Goal: Task Accomplishment & Management: Manage account settings

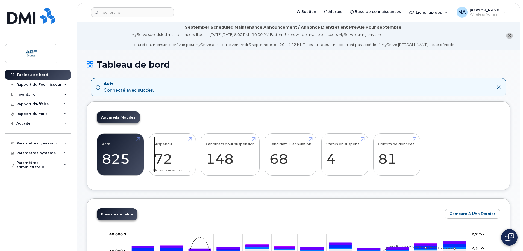
click at [162, 159] on link "Suspendu 72" at bounding box center [172, 155] width 37 height 36
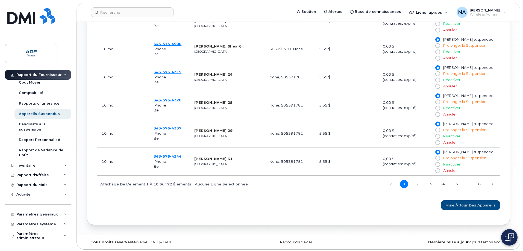
scroll to position [383, 0]
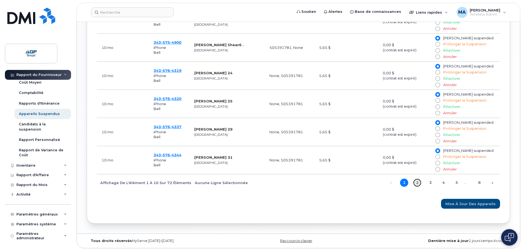
click at [418, 181] on link "2" at bounding box center [417, 183] width 8 height 8
click at [431, 182] on link "3" at bounding box center [430, 183] width 8 height 8
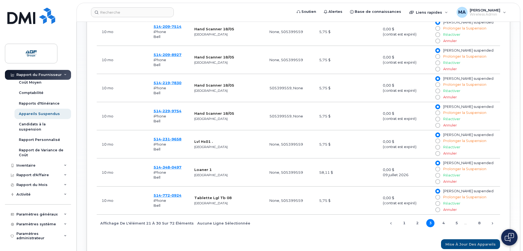
scroll to position [356, 0]
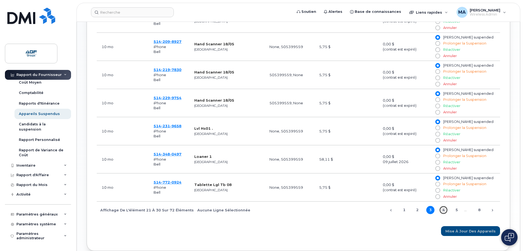
click at [444, 208] on link "4" at bounding box center [443, 210] width 8 height 8
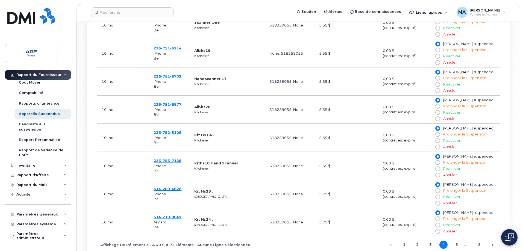
scroll to position [383, 0]
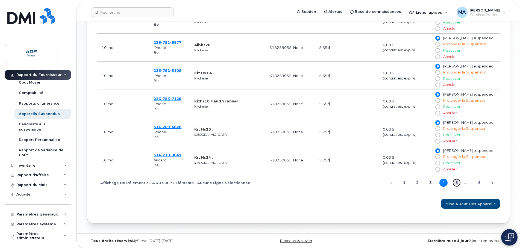
click at [457, 182] on link "5" at bounding box center [456, 183] width 8 height 8
click at [451, 182] on link "6" at bounding box center [453, 183] width 8 height 8
click at [465, 182] on link "7" at bounding box center [466, 183] width 8 height 8
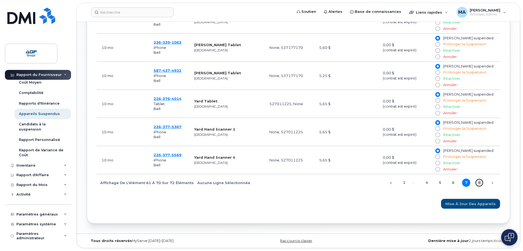
click at [480, 182] on link "8" at bounding box center [479, 183] width 8 height 8
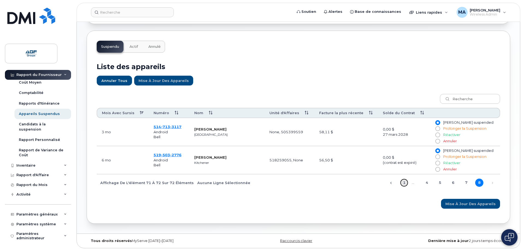
click at [404, 184] on link "1" at bounding box center [404, 183] width 8 height 8
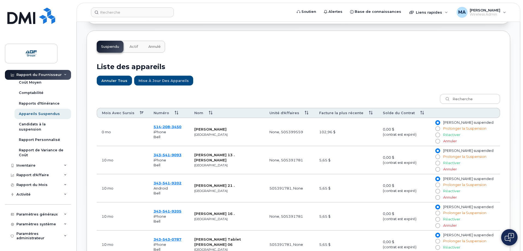
click at [439, 135] on input "Réactiver" at bounding box center [437, 135] width 4 height 4
radio input "true"
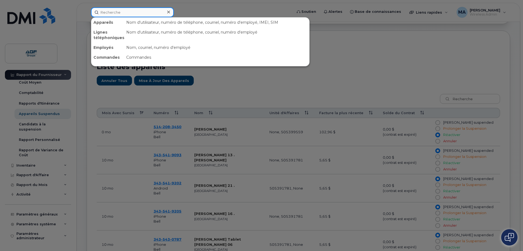
click at [101, 11] on input at bounding box center [132, 12] width 83 height 10
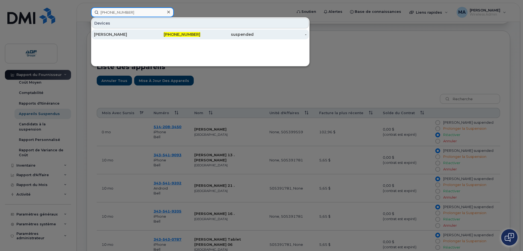
type input "514-208-3450"
click at [129, 34] on div "[PERSON_NAME]" at bounding box center [120, 34] width 53 height 5
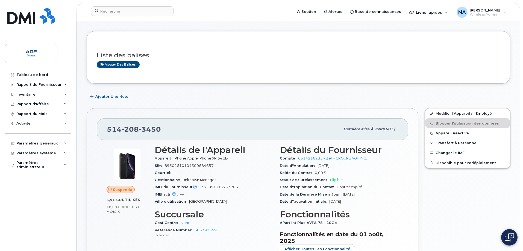
scroll to position [82, 0]
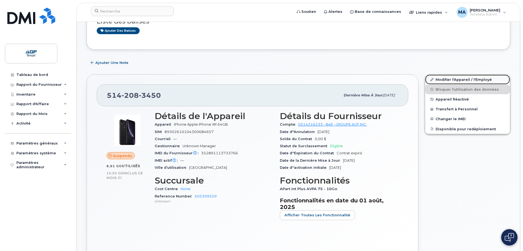
click at [450, 79] on link "Modifier l'Appareil / l'Employé" at bounding box center [467, 80] width 85 height 10
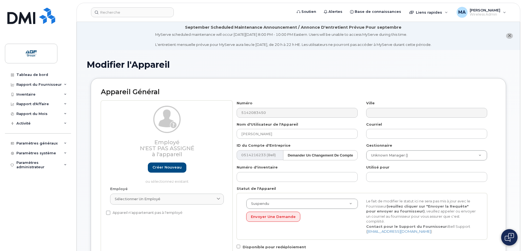
select select "33509681"
click at [27, 17] on img at bounding box center [31, 16] width 48 height 16
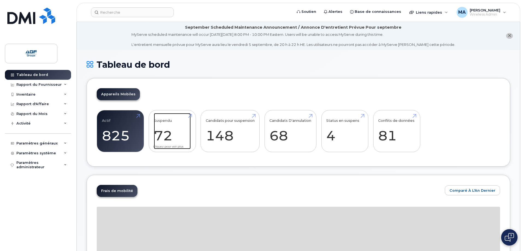
click at [167, 133] on link "Suspendu 72" at bounding box center [172, 131] width 37 height 36
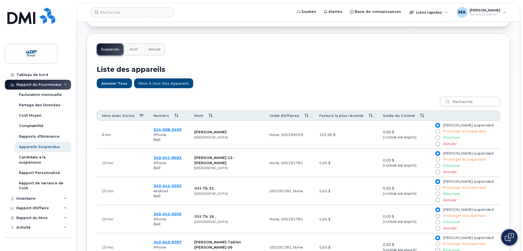
scroll to position [164, 0]
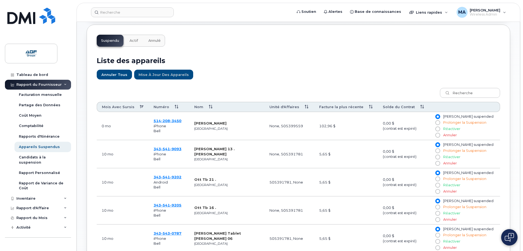
click at [439, 128] on input "Réactiver" at bounding box center [437, 129] width 4 height 4
radio input "true"
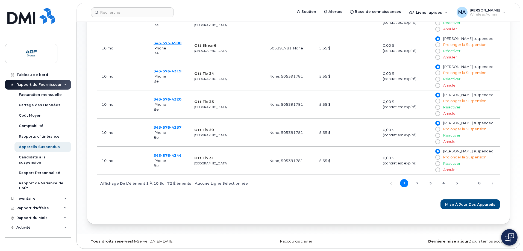
scroll to position [383, 0]
click at [469, 203] on span "Mise à jour des Appareils" at bounding box center [470, 203] width 50 height 5
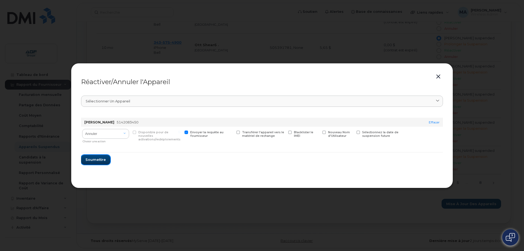
click at [93, 159] on span "Soumettre" at bounding box center [95, 159] width 20 height 5
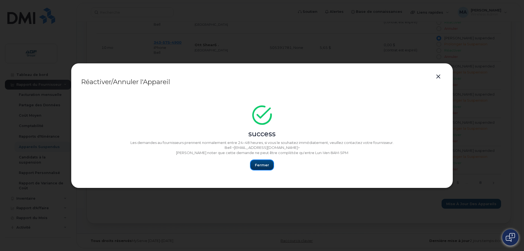
click at [262, 165] on span "Fermer" at bounding box center [262, 164] width 14 height 5
click at [440, 76] on button "button" at bounding box center [438, 77] width 8 height 8
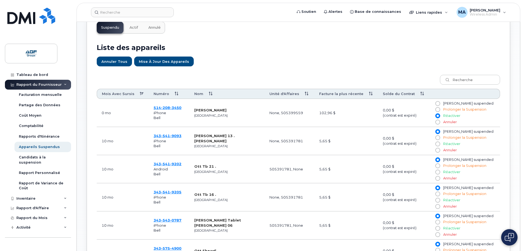
scroll to position [218, 0]
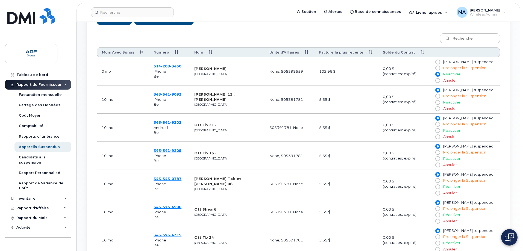
click at [439, 221] on input "Annuler" at bounding box center [437, 221] width 4 height 4
radio input "true"
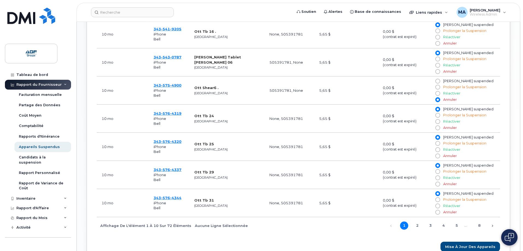
scroll to position [328, 0]
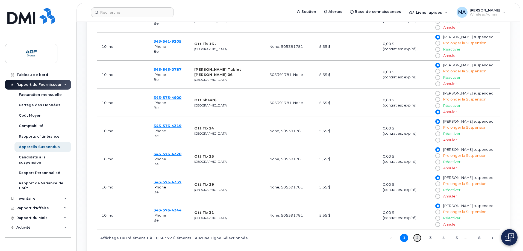
click at [416, 238] on link "2" at bounding box center [417, 238] width 8 height 8
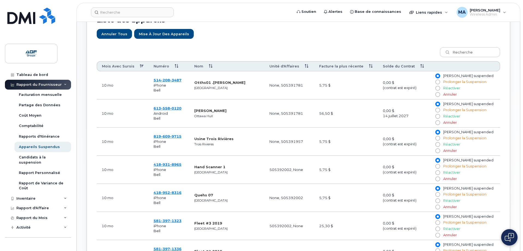
scroll to position [218, 0]
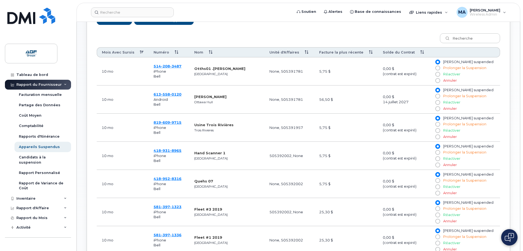
click at [439, 109] on input "Annuler" at bounding box center [437, 109] width 4 height 4
radio input "true"
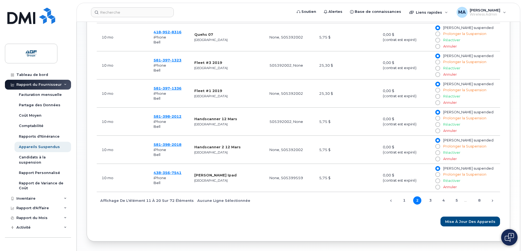
scroll to position [356, 0]
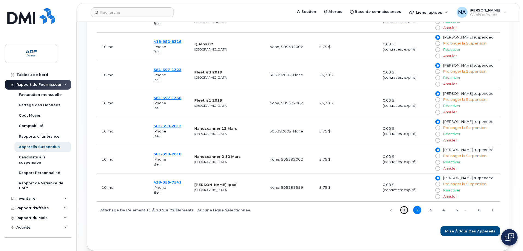
click at [404, 211] on link "1" at bounding box center [404, 210] width 8 height 8
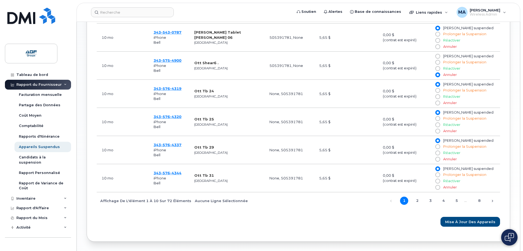
scroll to position [382, 0]
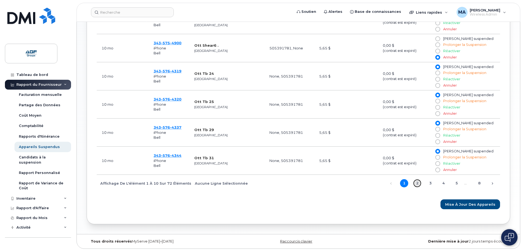
click at [416, 183] on link "2" at bounding box center [417, 183] width 8 height 8
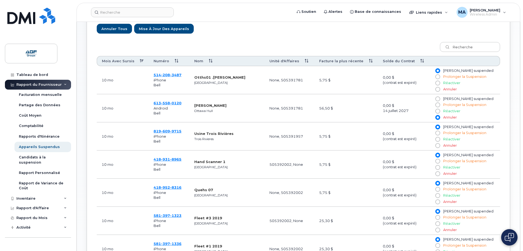
scroll to position [246, 0]
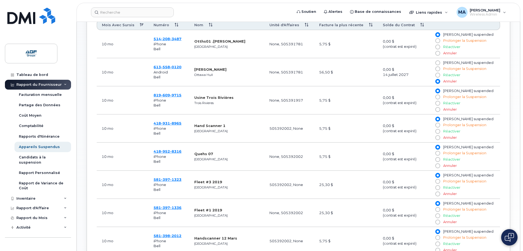
click at [439, 138] on input "Annuler" at bounding box center [437, 137] width 4 height 4
radio input "true"
click at [439, 165] on input "Annuler" at bounding box center [437, 166] width 4 height 4
radio input "true"
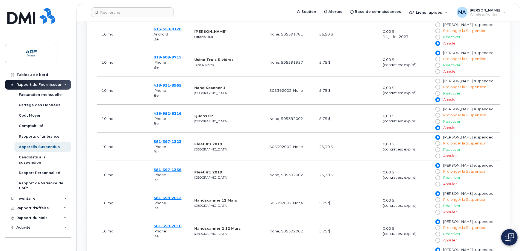
scroll to position [300, 0]
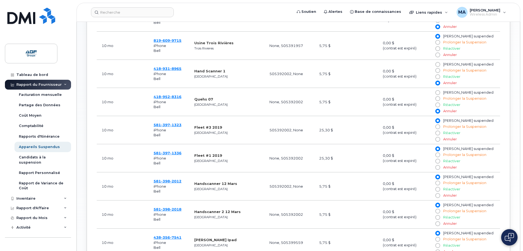
click at [439, 196] on input "Annuler" at bounding box center [437, 195] width 4 height 4
radio input "true"
click at [439, 224] on input "Annuler" at bounding box center [437, 223] width 4 height 4
radio input "true"
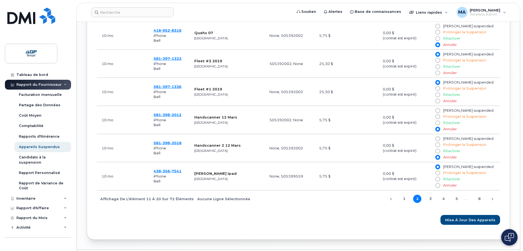
scroll to position [382, 0]
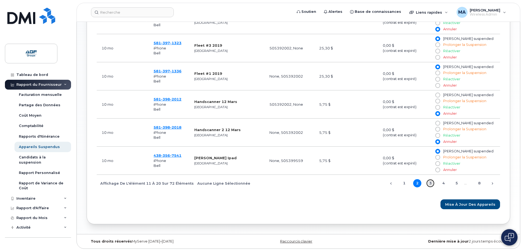
click at [429, 183] on link "3" at bounding box center [430, 183] width 8 height 8
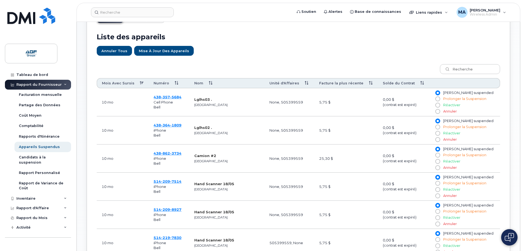
scroll to position [191, 0]
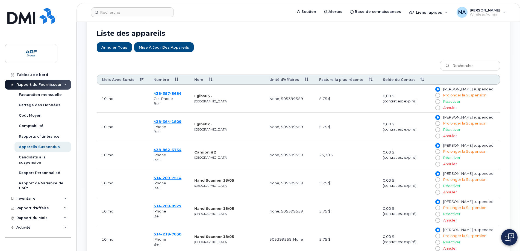
click at [439, 192] on input "Annuler" at bounding box center [437, 192] width 4 height 4
radio input "true"
click at [439, 219] on input "Annuler" at bounding box center [437, 220] width 4 height 4
radio input "true"
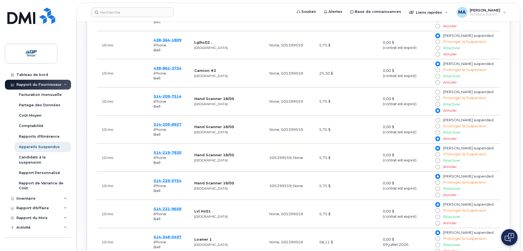
scroll to position [273, 0]
click at [439, 167] on input "Annuler" at bounding box center [437, 166] width 4 height 4
radio input "true"
click at [439, 194] on input "Annuler" at bounding box center [437, 195] width 4 height 4
radio input "true"
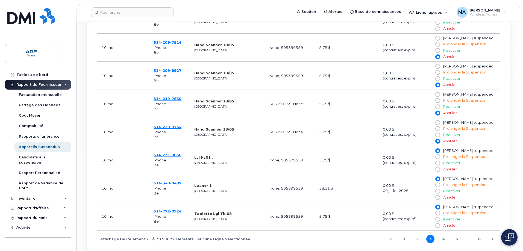
scroll to position [355, 0]
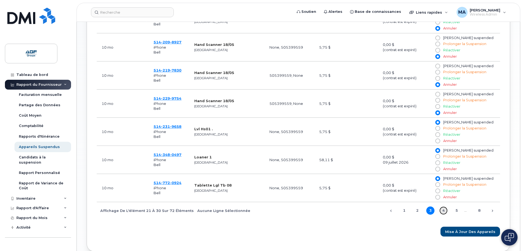
click at [442, 210] on link "4" at bounding box center [443, 210] width 8 height 8
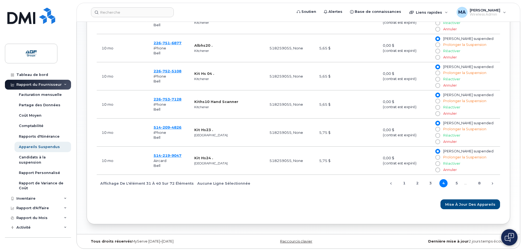
scroll to position [383, 0]
click at [431, 184] on link "3" at bounding box center [430, 183] width 8 height 8
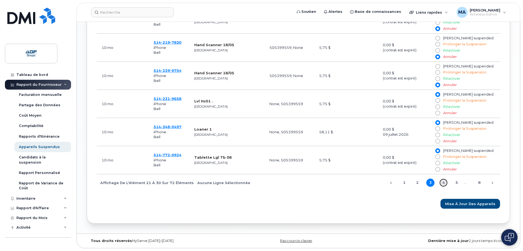
click at [443, 183] on link "4" at bounding box center [443, 183] width 8 height 8
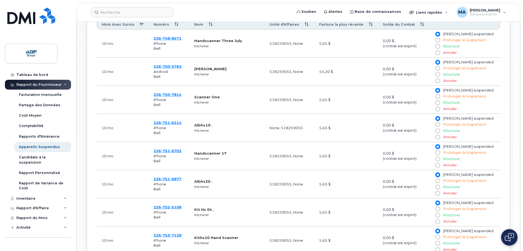
scroll to position [219, 0]
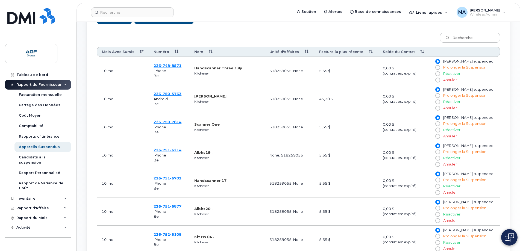
click at [439, 79] on input "Annuler" at bounding box center [437, 80] width 4 height 4
radio input "true"
click at [439, 164] on input "Annuler" at bounding box center [437, 164] width 4 height 4
radio input "true"
click at [439, 192] on input "Annuler" at bounding box center [437, 192] width 4 height 4
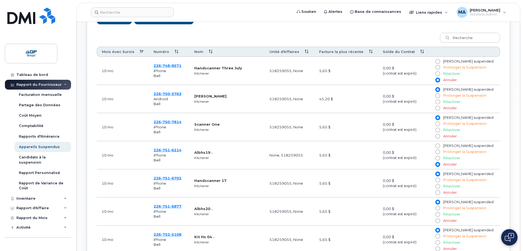
radio input "true"
click at [439, 220] on input "Annuler" at bounding box center [437, 220] width 4 height 4
radio input "true"
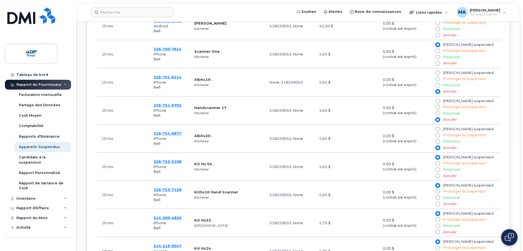
scroll to position [301, 0]
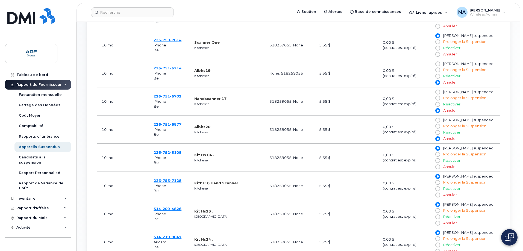
click at [439, 167] on input "Annuler" at bounding box center [437, 167] width 4 height 4
radio input "true"
click at [439, 194] on input "Annuler" at bounding box center [437, 195] width 4 height 4
radio input "true"
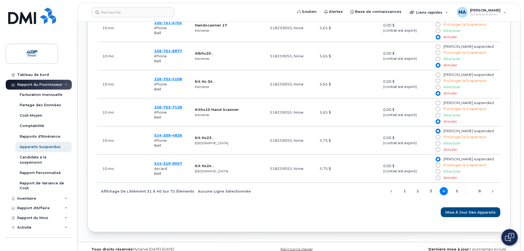
scroll to position [383, 0]
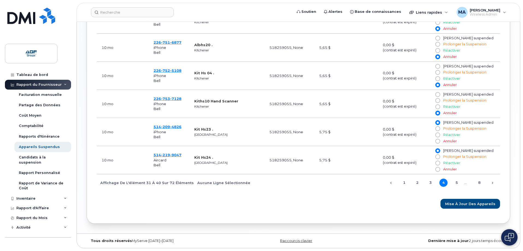
click at [439, 141] on input "Annuler" at bounding box center [437, 141] width 4 height 4
radio input "true"
click at [439, 170] on input "Annuler" at bounding box center [437, 169] width 4 height 4
radio input "true"
click at [467, 202] on span "Mise à jour des Appareils" at bounding box center [470, 203] width 50 height 5
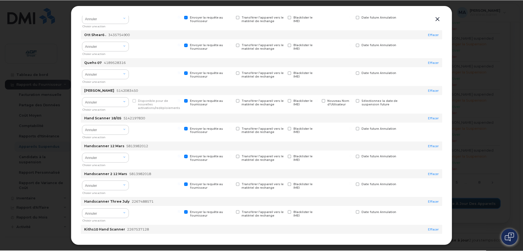
scroll to position [385, 0]
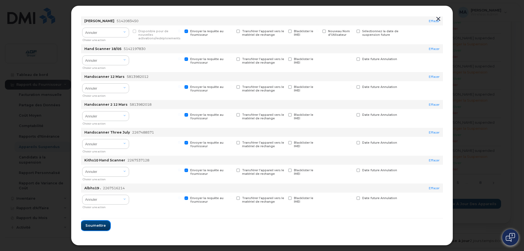
click at [98, 225] on span "Soumettre" at bounding box center [95, 225] width 20 height 5
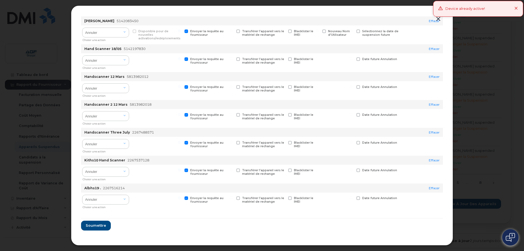
click at [516, 8] on icon at bounding box center [517, 9] width 4 height 4
click at [439, 18] on button "button" at bounding box center [438, 19] width 8 height 8
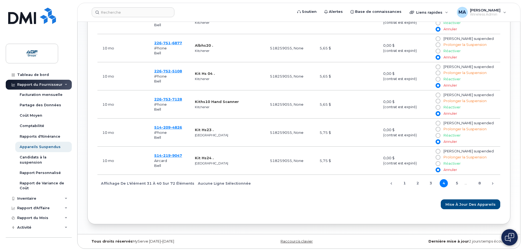
scroll to position [383, 0]
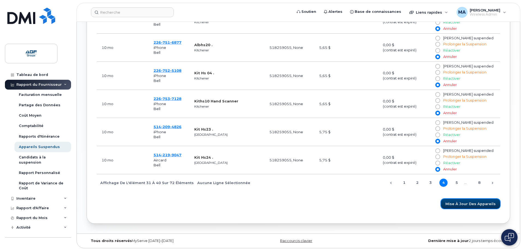
click at [460, 202] on span "Mise à jour des Appareils" at bounding box center [470, 203] width 50 height 5
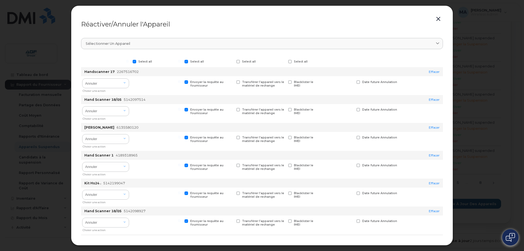
click at [186, 82] on span at bounding box center [187, 82] width 4 height 4
click at [181, 82] on input "Envoyer la requête au fournisseur" at bounding box center [179, 81] width 3 height 3
click at [187, 82] on span at bounding box center [187, 82] width 4 height 4
click at [181, 82] on input "Envoyer la requête au fournisseur" at bounding box center [179, 81] width 3 height 3
checkbox input "true"
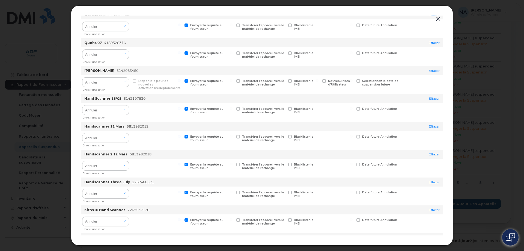
scroll to position [328, 0]
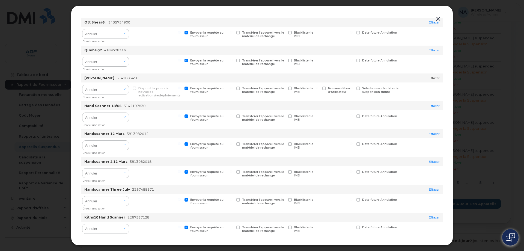
click at [431, 77] on link "Effacer" at bounding box center [434, 78] width 11 height 4
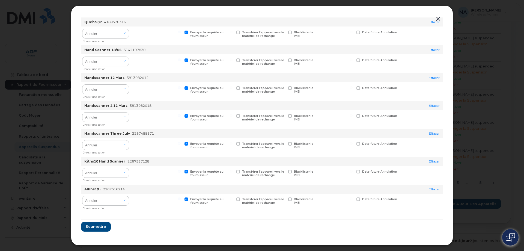
scroll to position [357, 0]
click at [97, 227] on span "Soumettre" at bounding box center [95, 225] width 20 height 5
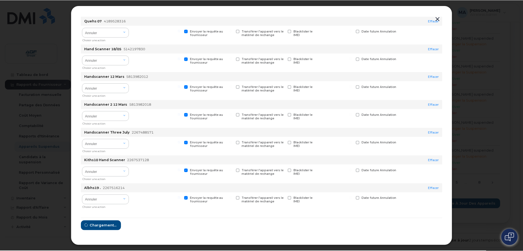
scroll to position [0, 0]
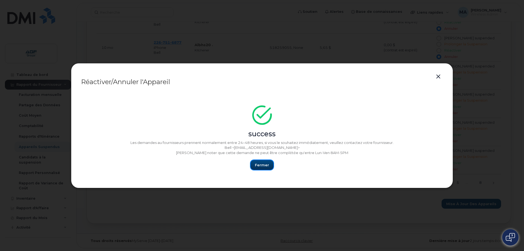
click at [259, 163] on span "Fermer" at bounding box center [262, 164] width 14 height 5
click at [264, 164] on span "Fermer" at bounding box center [262, 164] width 14 height 5
click at [438, 77] on button "button" at bounding box center [438, 77] width 8 height 8
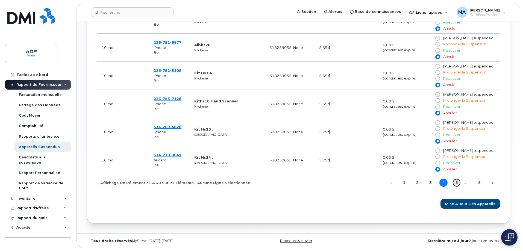
click at [456, 181] on link "5" at bounding box center [456, 183] width 8 height 8
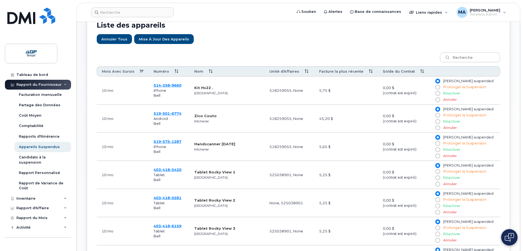
scroll to position [191, 0]
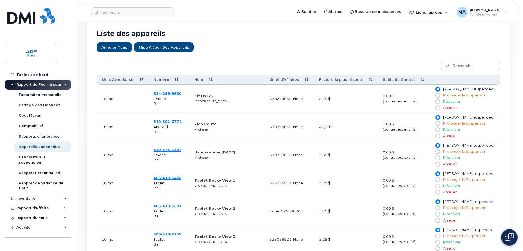
click at [439, 108] on input "Annuler" at bounding box center [437, 108] width 4 height 4
radio input "true"
click at [439, 164] on input "Annuler" at bounding box center [437, 164] width 4 height 4
radio input "true"
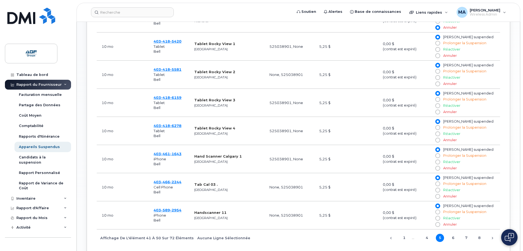
scroll to position [355, 0]
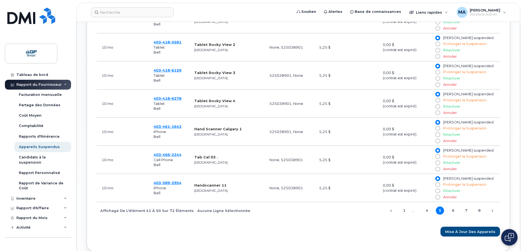
click at [439, 142] on input "Annuler" at bounding box center [437, 141] width 4 height 4
radio input "true"
click at [439, 197] on input "Annuler" at bounding box center [437, 197] width 4 height 4
radio input "true"
click at [452, 211] on link "6" at bounding box center [453, 210] width 8 height 8
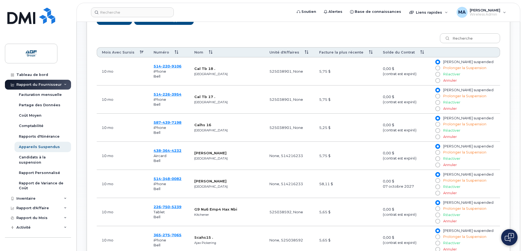
scroll to position [246, 0]
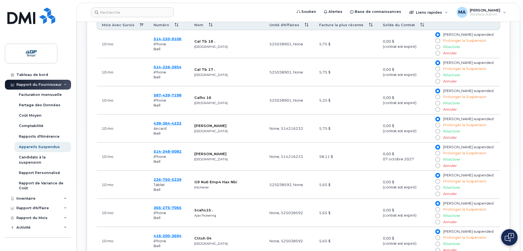
click at [439, 110] on input "Annuler" at bounding box center [437, 109] width 4 height 4
radio input "true"
click at [439, 137] on input "Annuler" at bounding box center [437, 137] width 4 height 4
radio input "true"
click at [439, 165] on input "Annuler" at bounding box center [437, 166] width 4 height 4
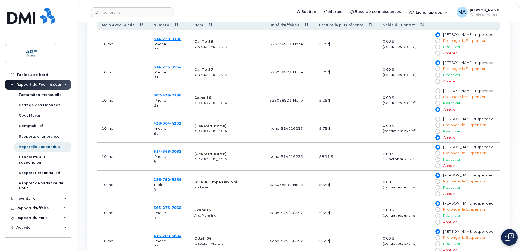
radio input "true"
click at [439, 188] on input "Réactiver" at bounding box center [437, 187] width 4 height 4
radio input "true"
click at [439, 222] on input "Annuler" at bounding box center [437, 222] width 4 height 4
radio input "true"
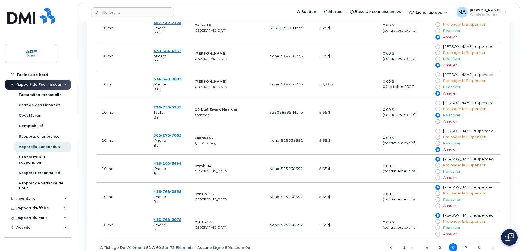
scroll to position [328, 0]
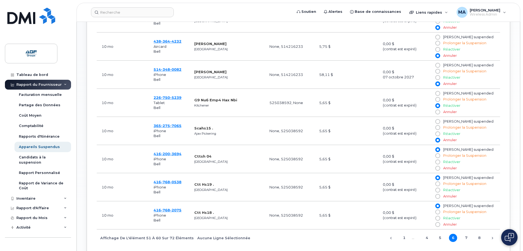
click at [439, 169] on input "Annuler" at bounding box center [437, 168] width 4 height 4
radio input "true"
click at [439, 196] on input "Annuler" at bounding box center [437, 196] width 4 height 4
radio input "true"
click at [439, 225] on input "Annuler" at bounding box center [437, 224] width 4 height 4
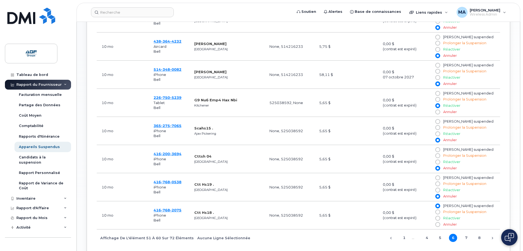
radio input "true"
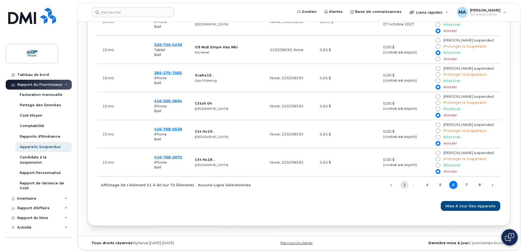
scroll to position [382, 0]
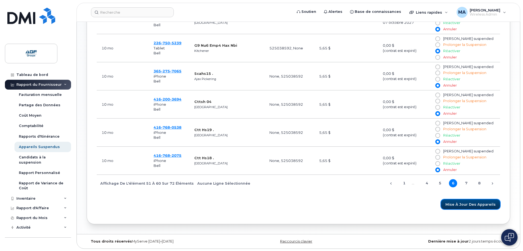
click at [466, 204] on span "Mise à jour des Appareils" at bounding box center [470, 204] width 50 height 5
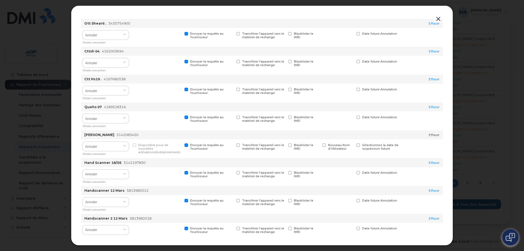
click at [431, 135] on link "Effacer" at bounding box center [434, 135] width 11 height 4
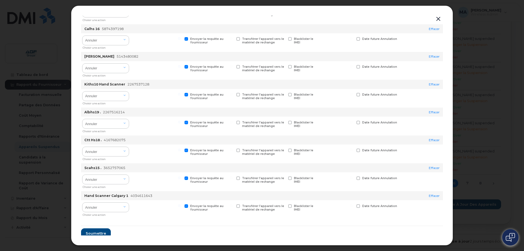
scroll to position [691, 0]
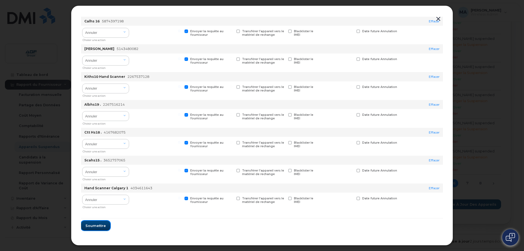
click at [93, 226] on span "Soumettre" at bounding box center [95, 225] width 20 height 5
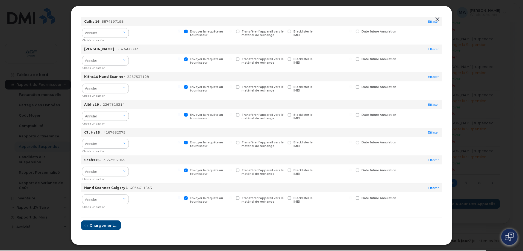
scroll to position [0, 0]
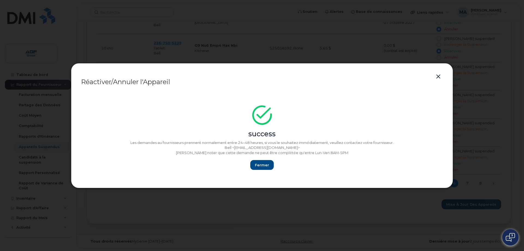
click at [440, 75] on button "button" at bounding box center [438, 77] width 8 height 8
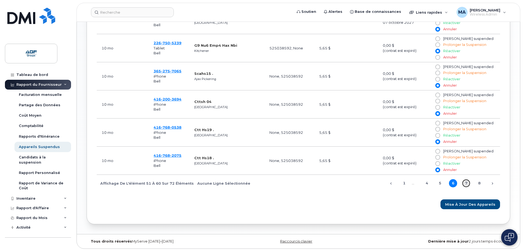
click at [467, 183] on link "7" at bounding box center [466, 183] width 8 height 8
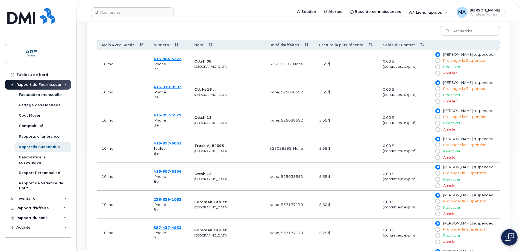
scroll to position [246, 0]
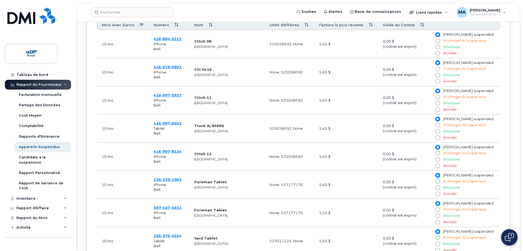
click at [439, 54] on input "Annuler" at bounding box center [437, 53] width 4 height 4
radio input "true"
click at [439, 110] on input "Annuler" at bounding box center [437, 109] width 4 height 4
radio input "true"
click at [439, 131] on input "Réactiver" at bounding box center [437, 131] width 4 height 4
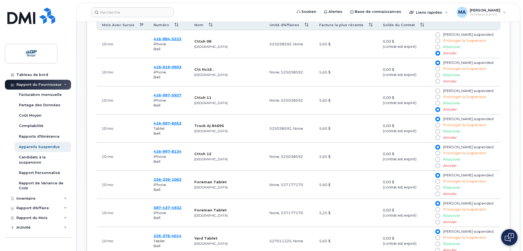
radio input "true"
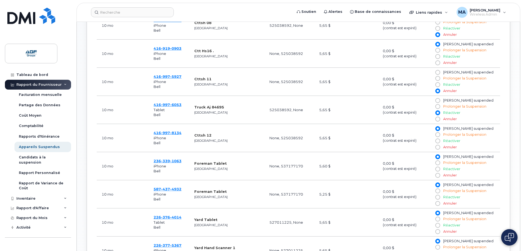
scroll to position [273, 0]
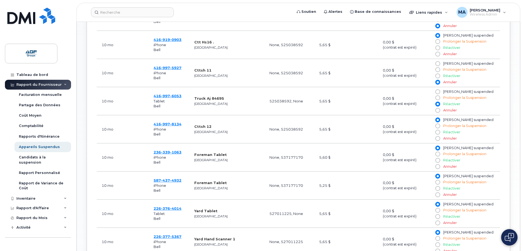
click at [439, 137] on input "Annuler" at bounding box center [437, 138] width 4 height 4
radio input "true"
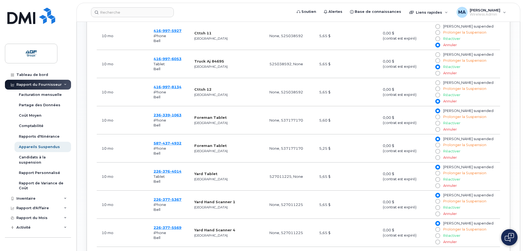
scroll to position [328, 0]
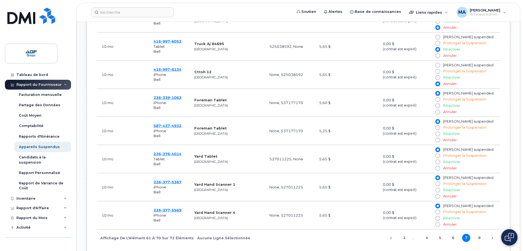
click at [439, 197] on input "Annuler" at bounding box center [437, 196] width 4 height 4
radio input "true"
click at [439, 224] on input "Annuler" at bounding box center [437, 224] width 4 height 4
radio input "true"
click at [479, 237] on link "8" at bounding box center [479, 238] width 8 height 8
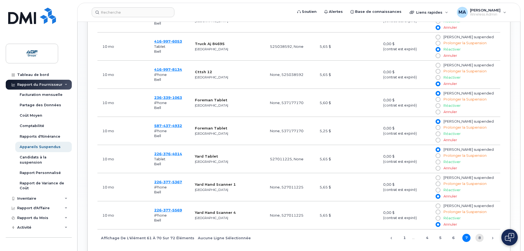
scroll to position [158, 0]
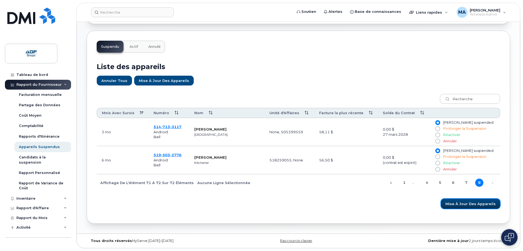
click at [473, 202] on span "Mise à jour des Appareils" at bounding box center [470, 203] width 50 height 5
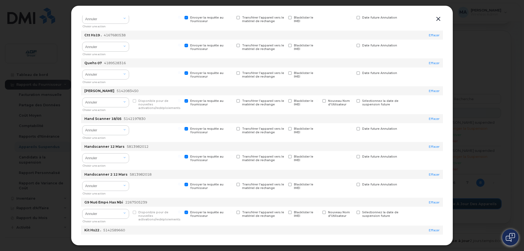
scroll to position [492, 0]
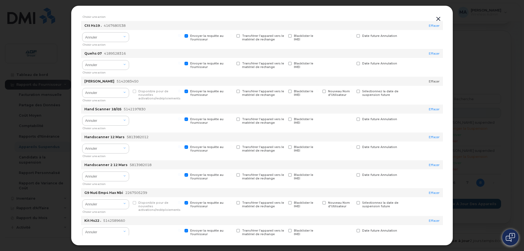
click at [431, 81] on link "Effacer" at bounding box center [434, 81] width 11 height 4
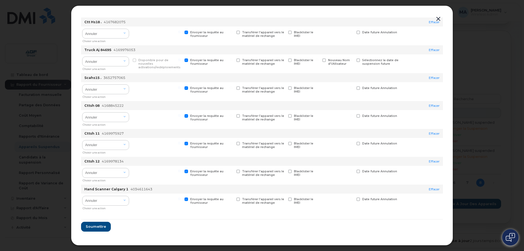
scroll to position [858, 0]
click at [94, 227] on span "Soumettre" at bounding box center [95, 225] width 20 height 5
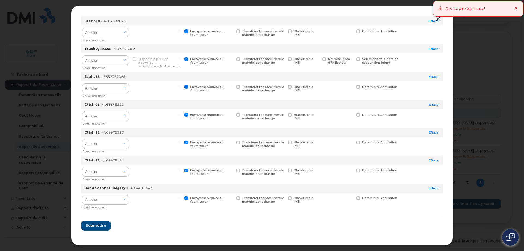
click at [517, 8] on icon at bounding box center [517, 9] width 4 height 4
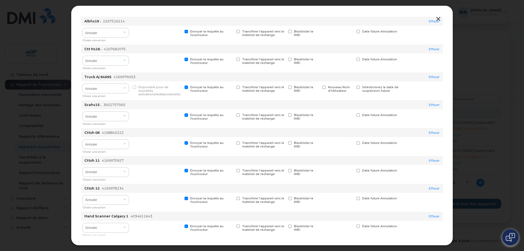
scroll to position [803, 0]
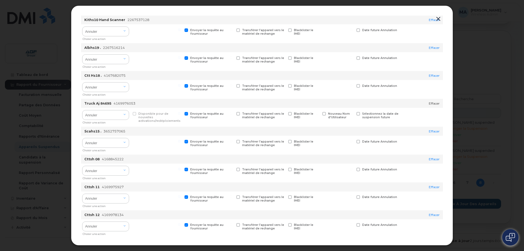
click at [434, 103] on link "Effacer" at bounding box center [434, 103] width 11 height 4
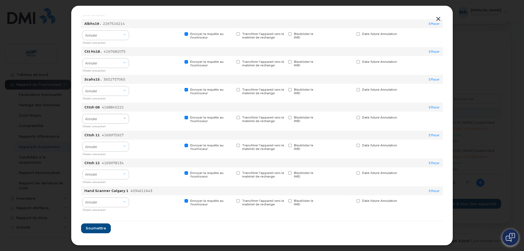
scroll to position [830, 0]
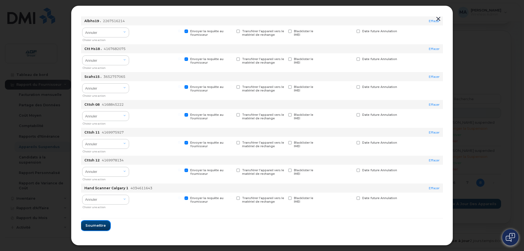
click at [95, 226] on span "Soumettre" at bounding box center [95, 225] width 20 height 5
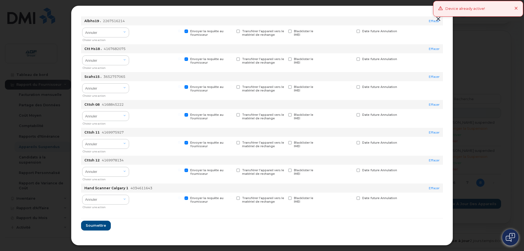
click at [516, 8] on icon at bounding box center [517, 9] width 4 height 4
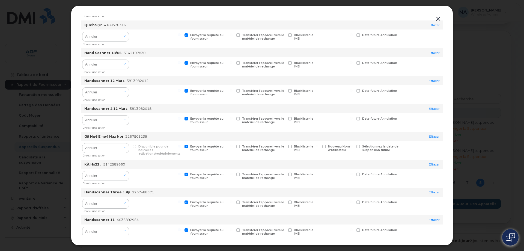
scroll to position [502, 0]
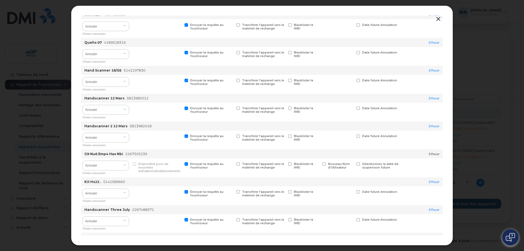
click at [431, 154] on link "Effacer" at bounding box center [434, 154] width 11 height 4
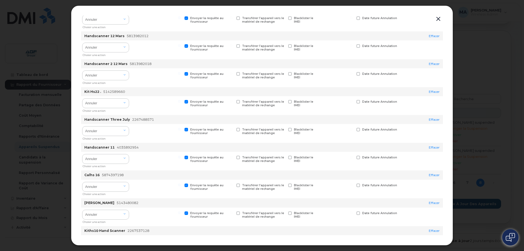
scroll to position [802, 0]
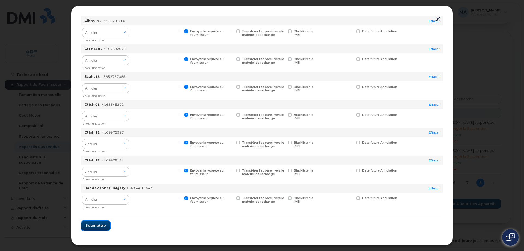
click at [94, 226] on span "Soumettre" at bounding box center [95, 225] width 20 height 5
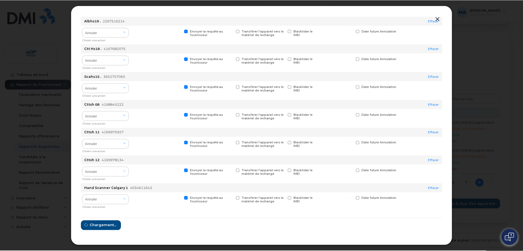
scroll to position [0, 0]
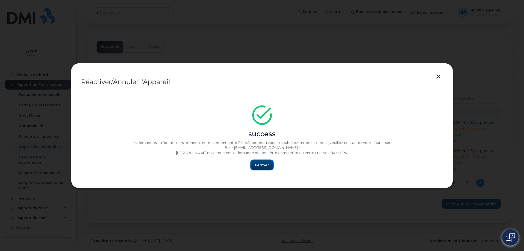
click at [258, 164] on span "Fermer" at bounding box center [262, 164] width 14 height 5
click at [436, 77] on button "button" at bounding box center [438, 77] width 8 height 8
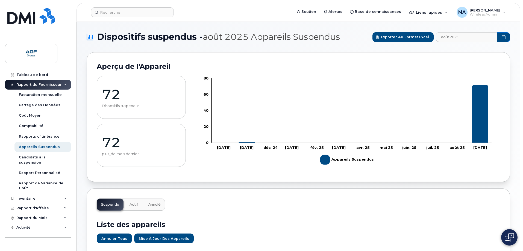
click at [112, 98] on p "72" at bounding box center [141, 94] width 79 height 16
click at [117, 96] on p "72" at bounding box center [141, 94] width 79 height 16
click at [43, 82] on div "Rapport du Fournisseur" at bounding box center [38, 84] width 45 height 4
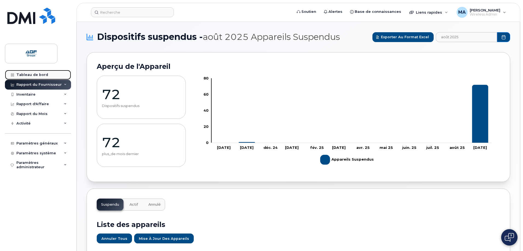
click at [44, 73] on div "Tableau de bord" at bounding box center [32, 75] width 32 height 4
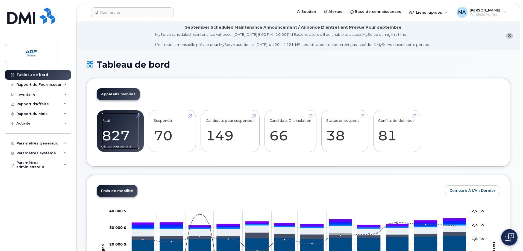
click at [121, 134] on link "Actif 827" at bounding box center [120, 131] width 37 height 36
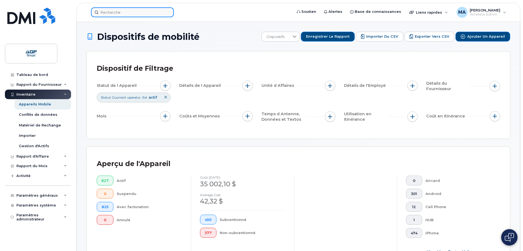
click at [103, 13] on input at bounding box center [132, 12] width 83 height 10
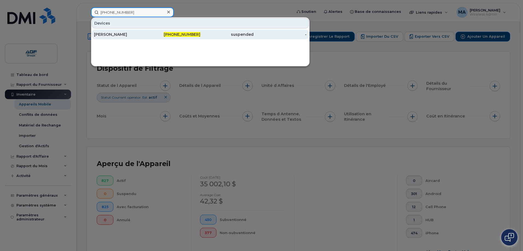
type input "[PHONE_NUMBER]"
click at [125, 35] on div "[PERSON_NAME]" at bounding box center [120, 34] width 53 height 5
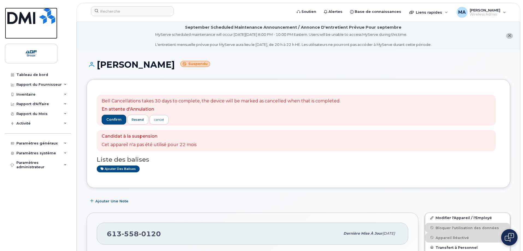
click at [22, 18] on img at bounding box center [31, 16] width 48 height 16
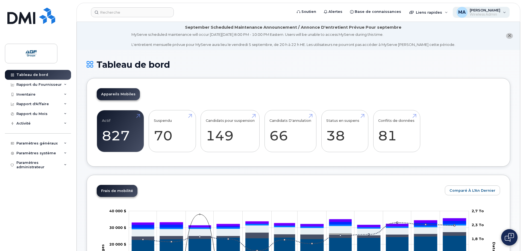
click at [488, 12] on span "[PERSON_NAME]" at bounding box center [484, 10] width 31 height 4
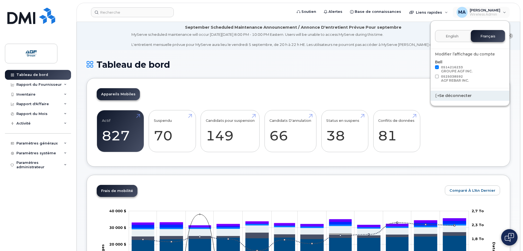
click at [463, 95] on div "Se déconnecter" at bounding box center [469, 96] width 79 height 10
